Goal: Task Accomplishment & Management: Manage account settings

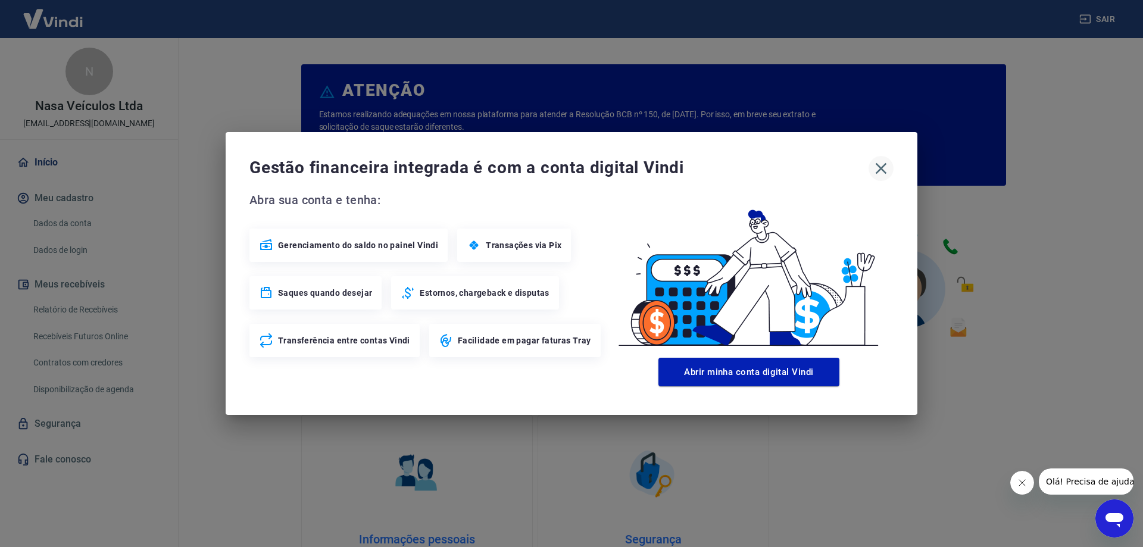
click at [879, 168] on icon "button" at bounding box center [880, 168] width 19 height 19
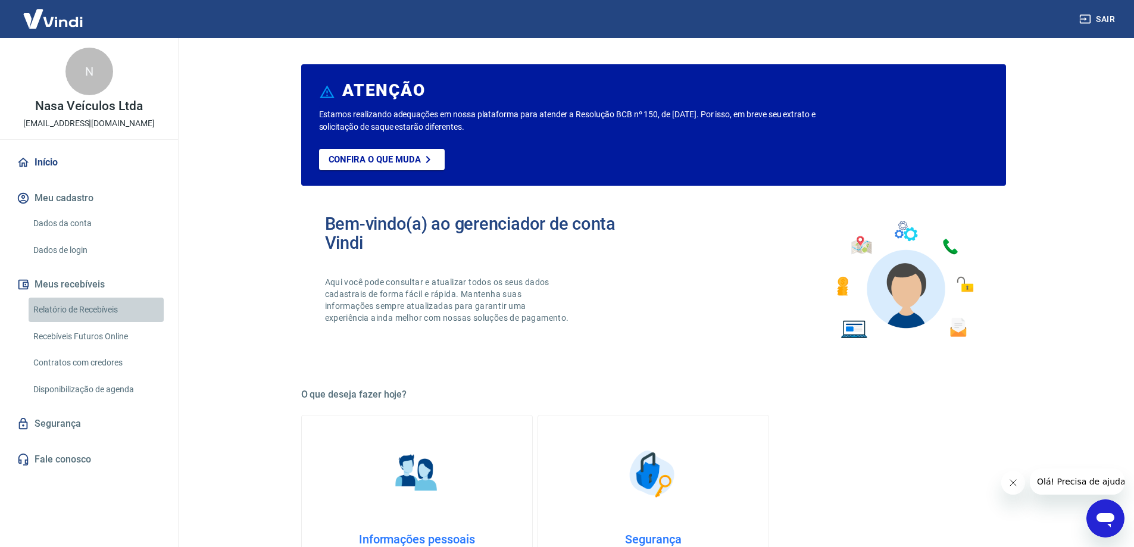
click at [79, 308] on link "Relatório de Recebíveis" at bounding box center [96, 310] width 135 height 24
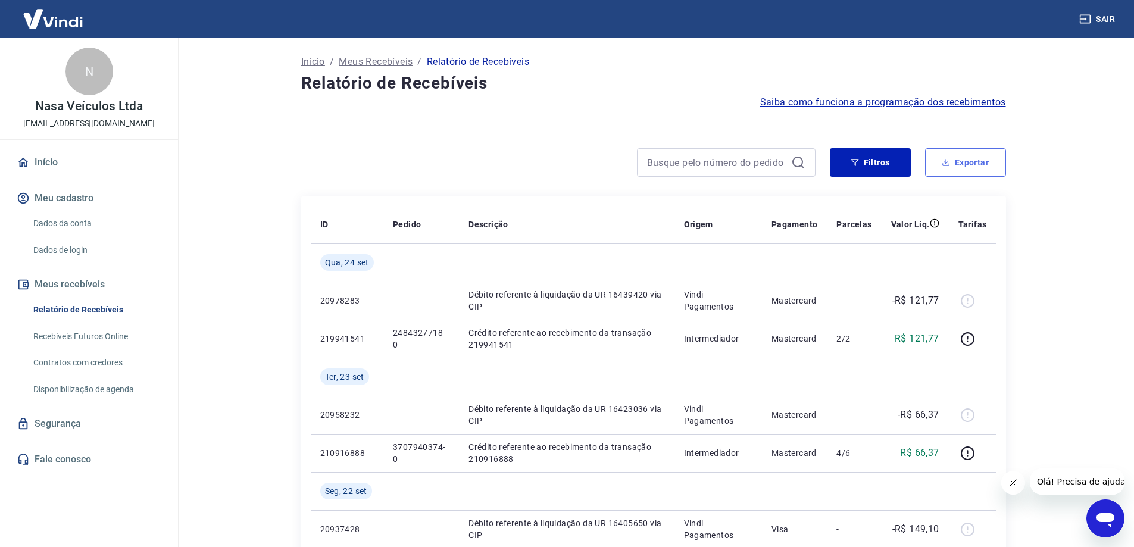
click at [980, 153] on button "Exportar" at bounding box center [965, 162] width 81 height 29
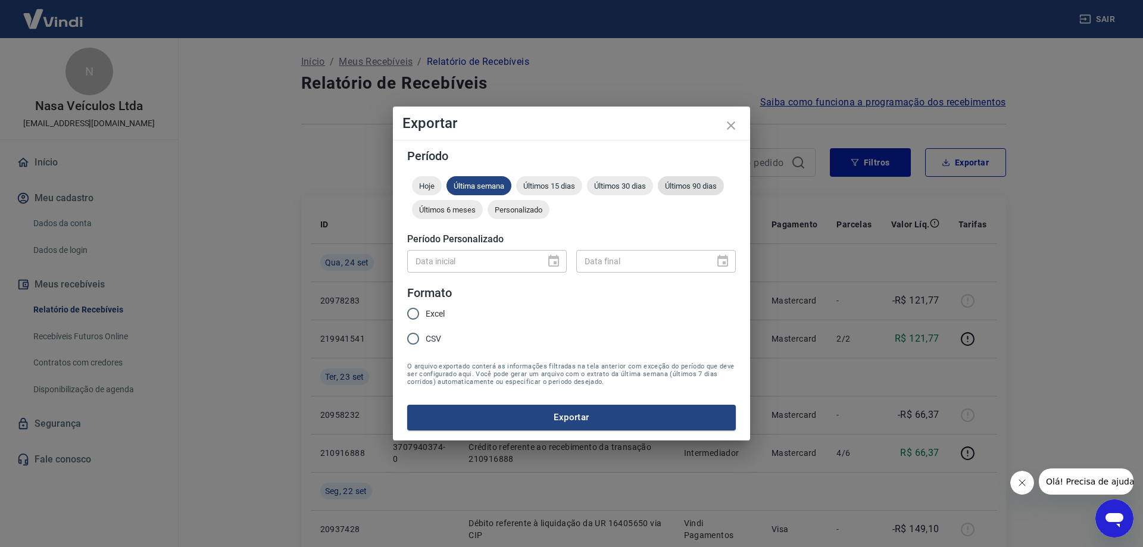
click at [713, 186] on span "Últimos 90 dias" at bounding box center [691, 186] width 66 height 9
click at [414, 312] on input "Excel" at bounding box center [413, 313] width 25 height 25
radio input "true"
click at [536, 415] on button "Exportar" at bounding box center [571, 417] width 329 height 25
